Goal: Transaction & Acquisition: Purchase product/service

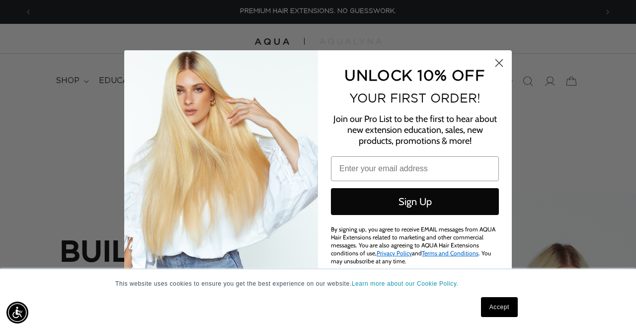
click at [501, 67] on circle "Close dialog" at bounding box center [499, 63] width 16 height 16
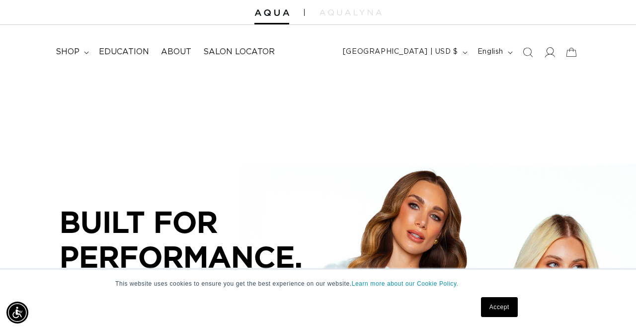
click at [551, 53] on icon at bounding box center [550, 52] width 10 height 10
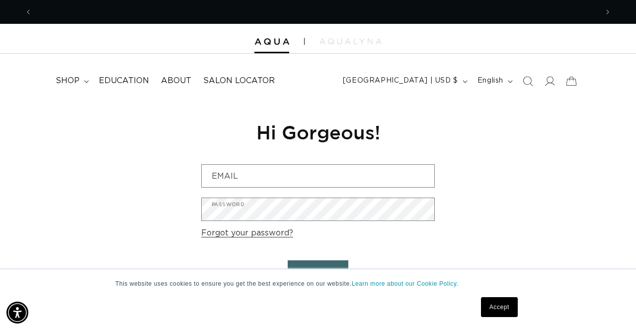
scroll to position [0, 566]
click at [499, 305] on link "Accept" at bounding box center [499, 307] width 37 height 20
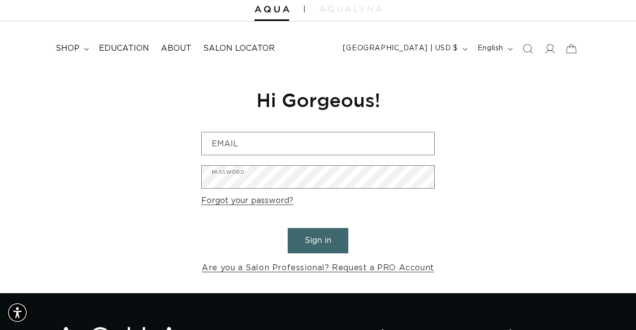
scroll to position [33, 0]
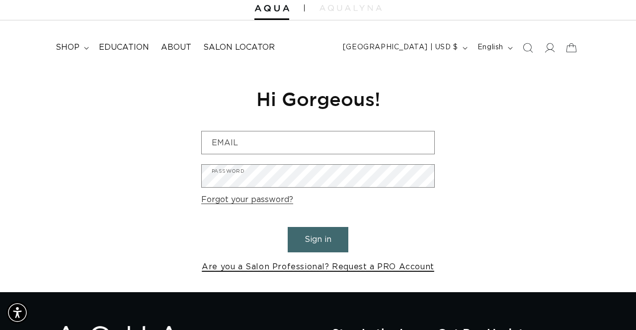
click at [415, 264] on link "Are you a Salon Professional? Request a PRO Account" at bounding box center [318, 266] width 233 height 14
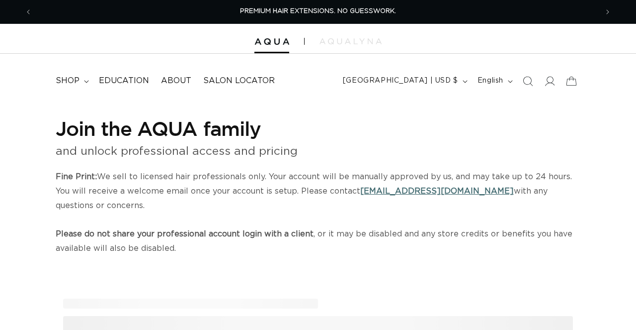
select select "US"
select select "[GEOGRAPHIC_DATA]"
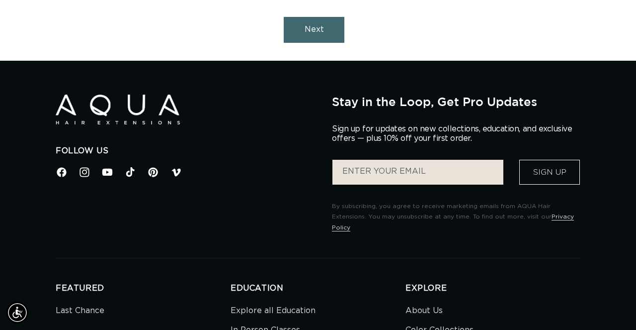
scroll to position [1218, 0]
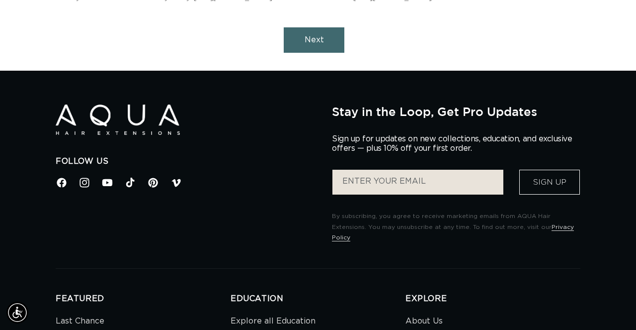
click at [330, 28] on button "Next" at bounding box center [314, 39] width 61 height 25
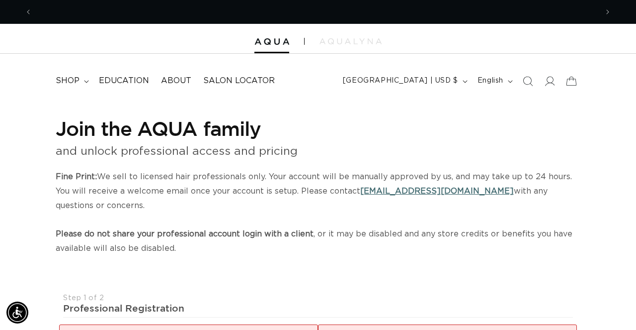
scroll to position [0, 566]
click at [71, 82] on span "shop" at bounding box center [68, 81] width 24 height 10
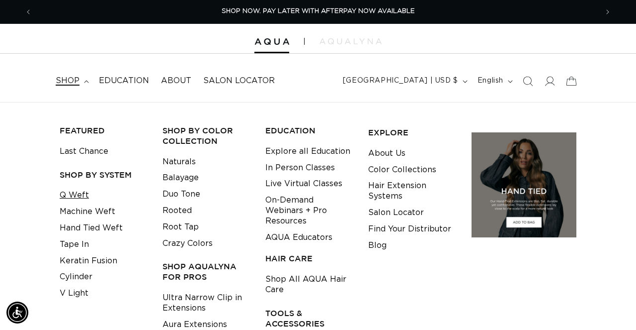
click at [74, 189] on link "Q Weft" at bounding box center [74, 195] width 29 height 16
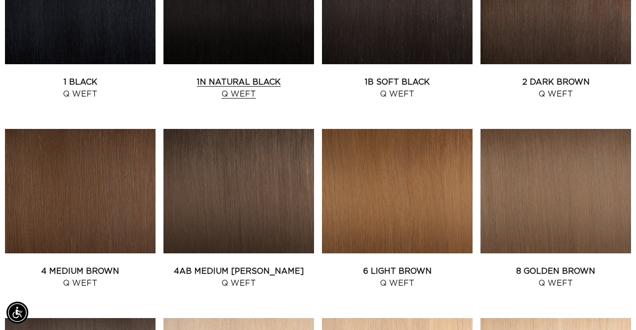
scroll to position [470, 12]
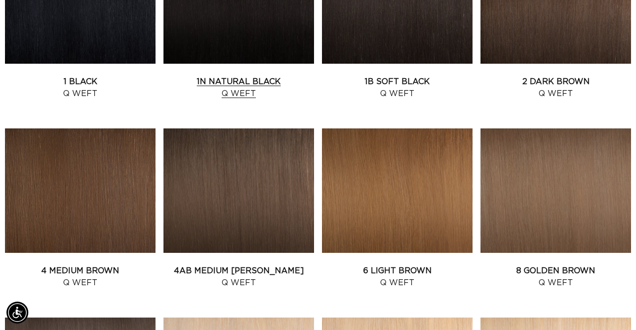
click at [243, 98] on link "1N Natural Black Q Weft" at bounding box center [239, 88] width 151 height 24
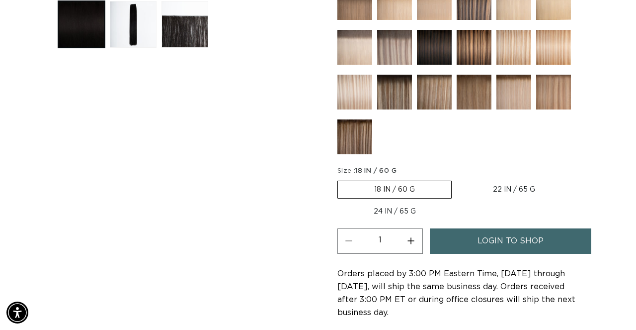
scroll to position [0, 566]
